Goal: Information Seeking & Learning: Stay updated

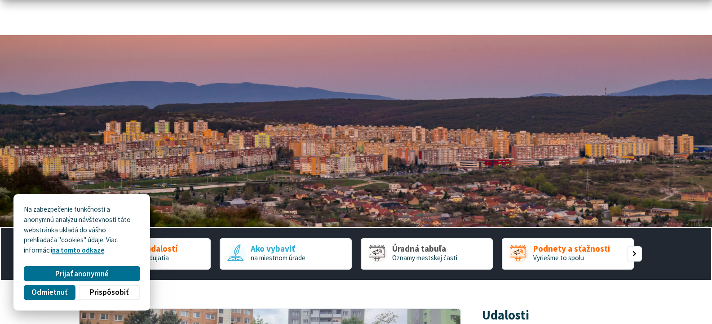
scroll to position [45, 0]
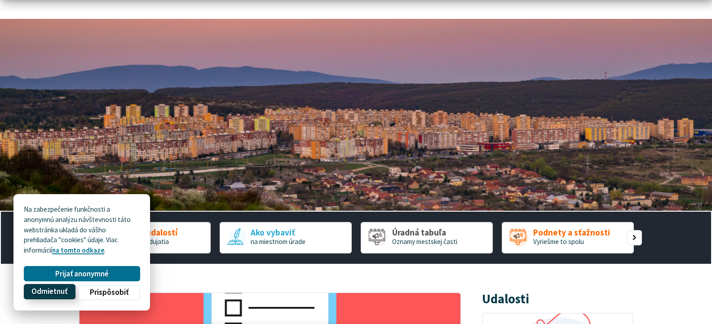
click at [62, 293] on span "Odmietnuť" at bounding box center [49, 291] width 36 height 9
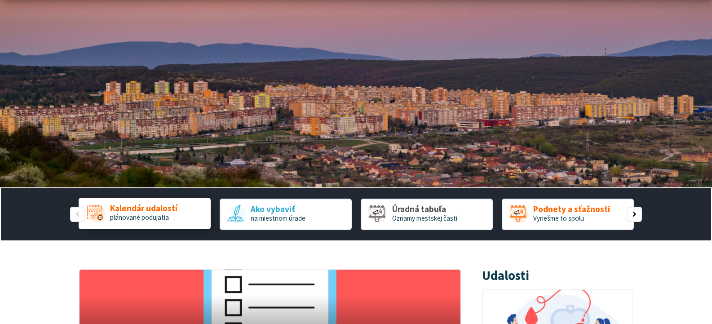
scroll to position [135, 0]
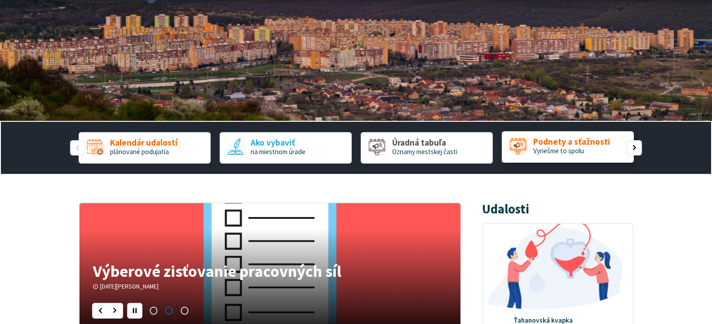
click at [561, 146] on span "Podnety a sťažnosti" at bounding box center [571, 141] width 77 height 9
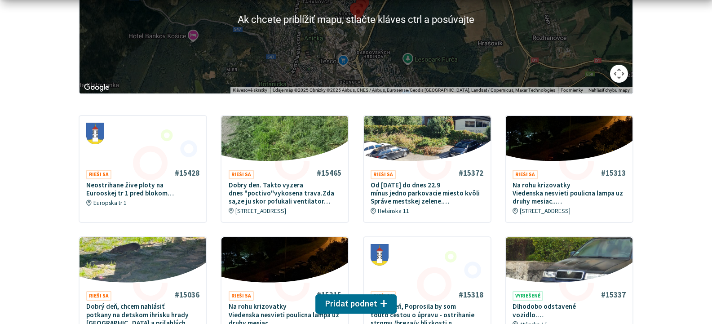
scroll to position [269, 0]
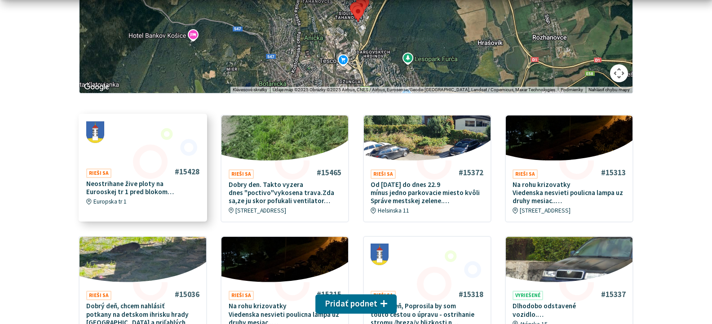
click at [105, 185] on p "Neostrihane žive ploty na Eurooskej tr 1 pred blokom…" at bounding box center [142, 188] width 113 height 16
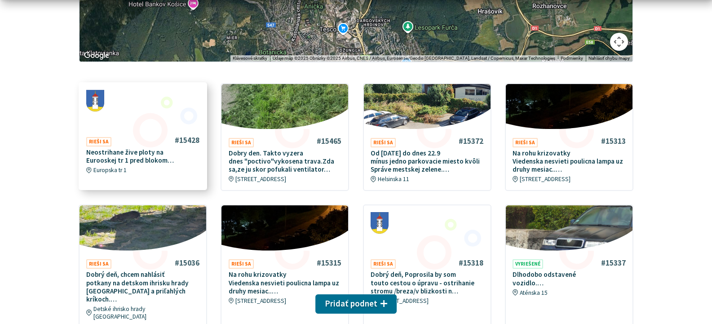
scroll to position [314, 0]
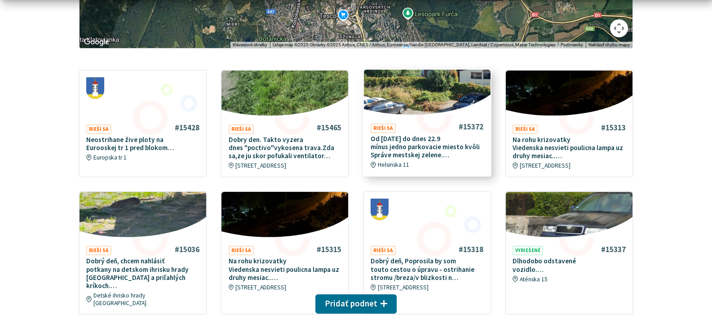
click at [402, 150] on p "Od piatka 19.9 do dnes 22.9 mínus jedno parkovacie miesto kvôli Správe mestskej…" at bounding box center [427, 147] width 113 height 25
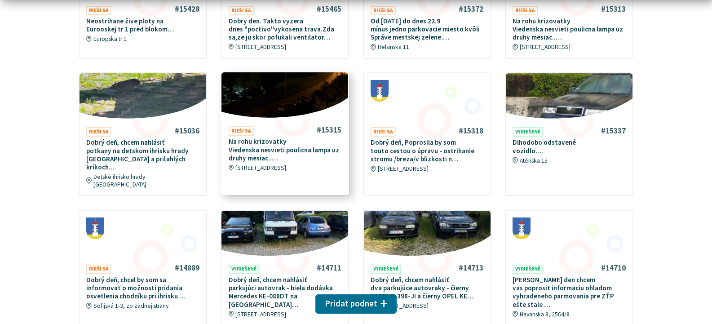
scroll to position [449, 0]
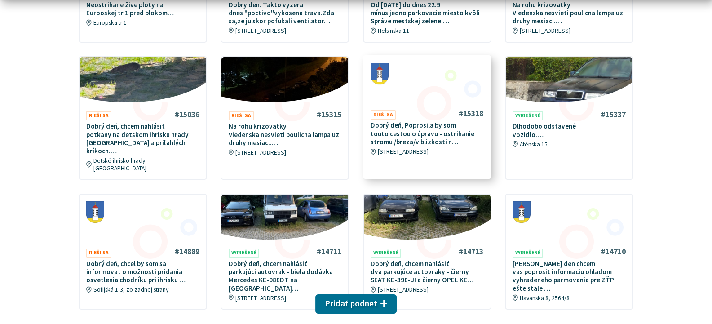
click at [407, 139] on p "Dobrý deň, Poprosila by som touto cestou o úpravu - ostrihanie stromu /breza/v …" at bounding box center [427, 133] width 113 height 25
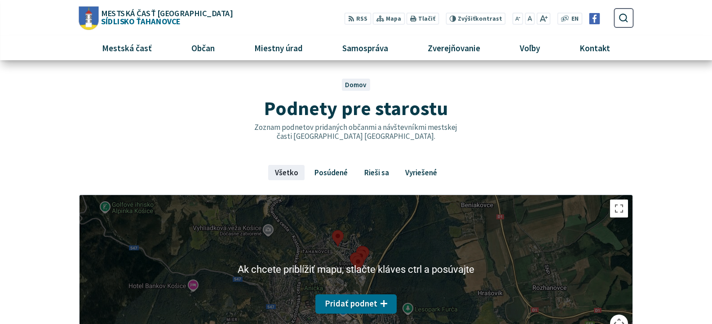
scroll to position [0, 0]
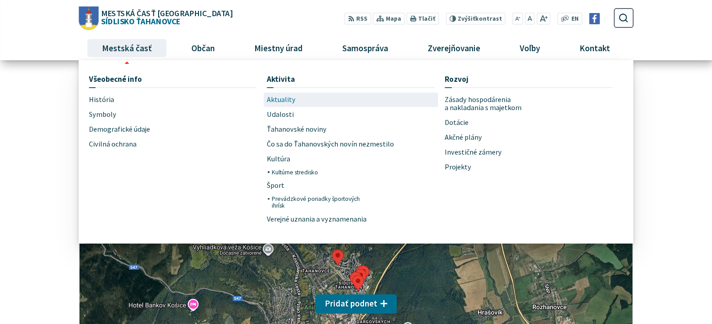
click at [280, 99] on span "Aktuality" at bounding box center [281, 100] width 29 height 15
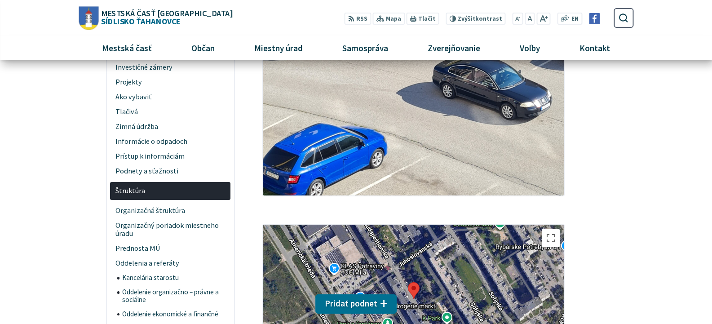
scroll to position [359, 0]
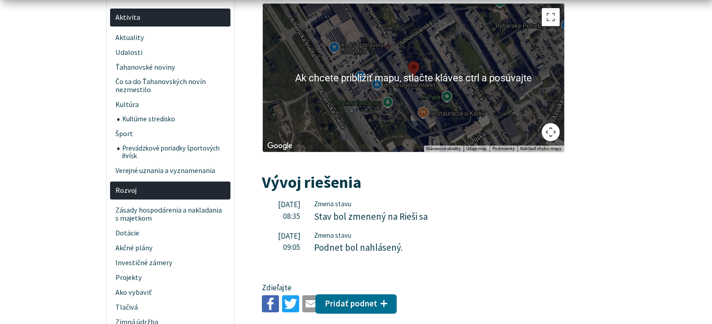
scroll to position [269, 0]
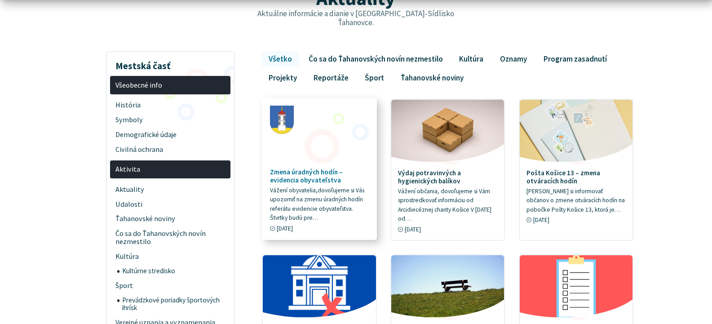
scroll to position [135, 0]
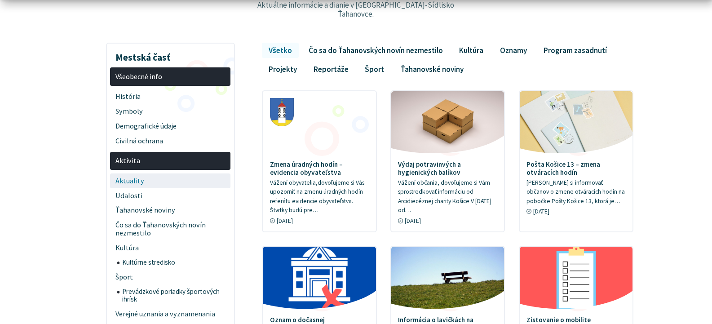
click at [134, 173] on span "Aktuality" at bounding box center [170, 180] width 110 height 15
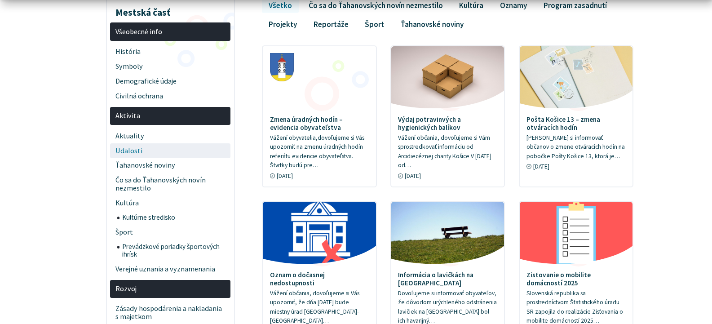
click at [124, 143] on span "Udalosti" at bounding box center [170, 150] width 110 height 15
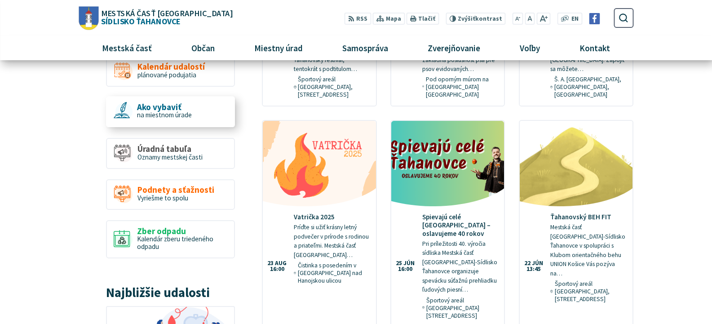
scroll to position [494, 0]
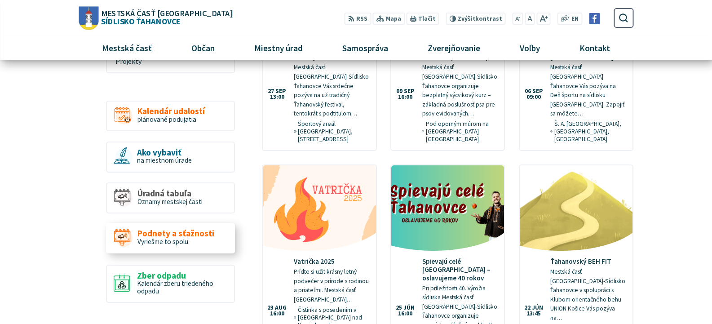
click at [192, 229] on span "Podnety a sťažnosti" at bounding box center [175, 233] width 77 height 9
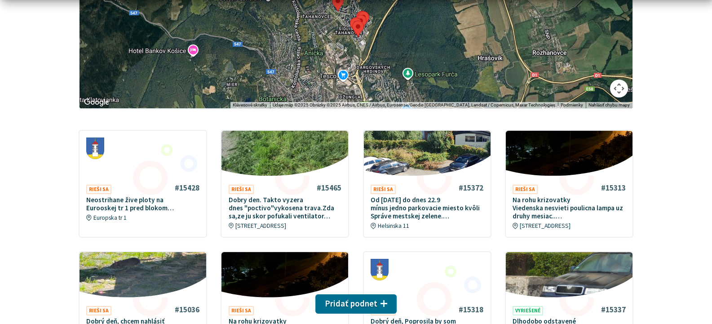
scroll to position [269, 0]
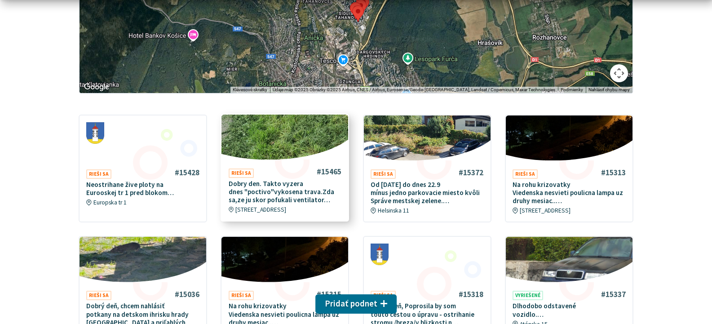
click at [256, 187] on p "Dobry den. Takto vyzera dnes "poctivo"vykosena trava.Zda sa,ze ju skor pofukali…" at bounding box center [285, 192] width 113 height 25
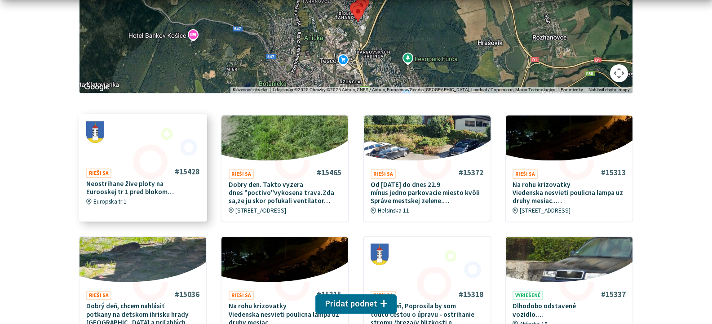
click at [109, 194] on p "Neostrihane žive ploty na Eurooskej tr 1 pred blokom…" at bounding box center [142, 188] width 113 height 16
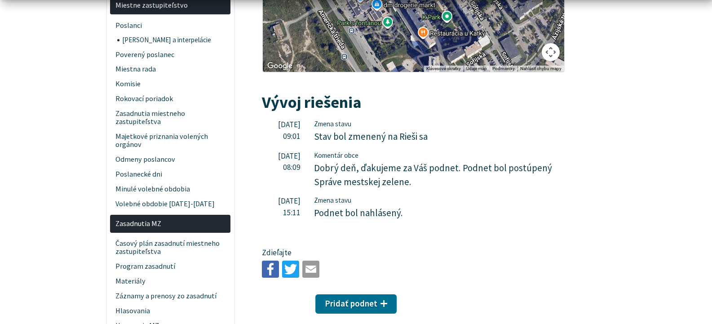
scroll to position [1123, 0]
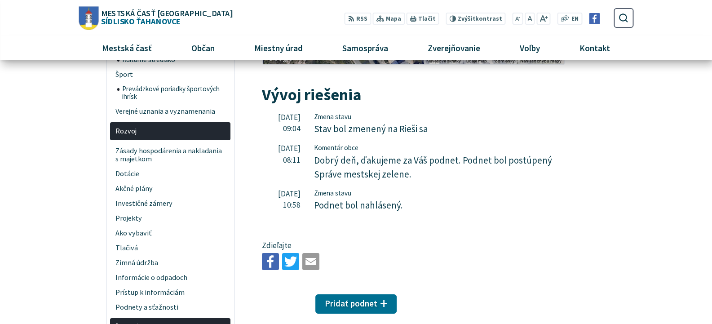
scroll to position [314, 0]
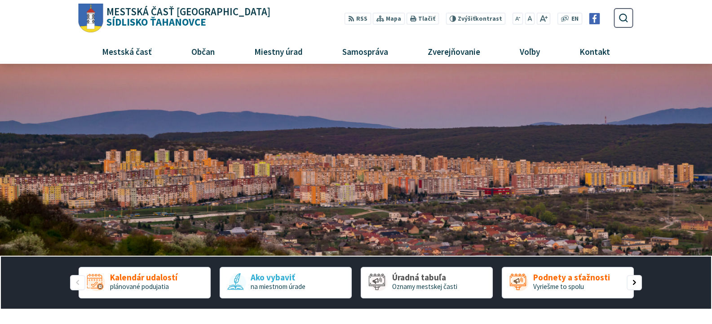
scroll to position [135, 0]
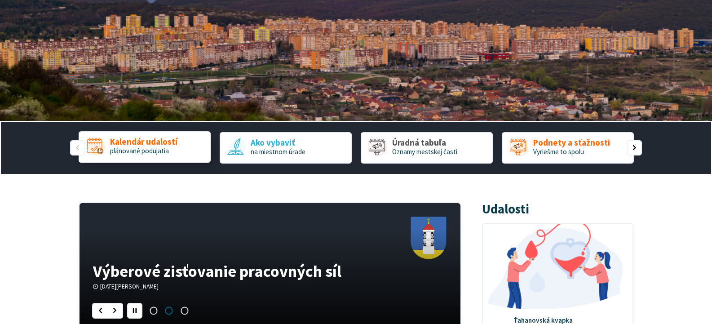
click at [136, 143] on span "Kalendár udalostí" at bounding box center [143, 141] width 67 height 9
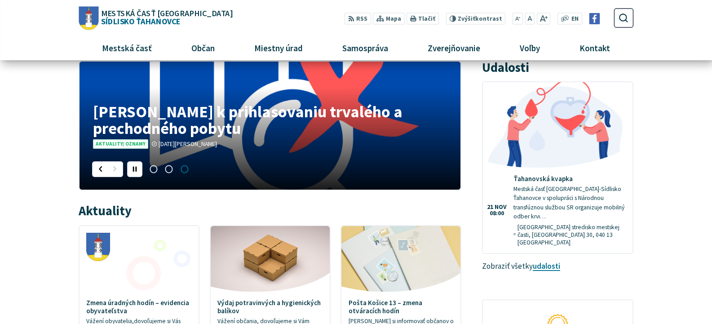
scroll to position [269, 0]
